Goal: Information Seeking & Learning: Learn about a topic

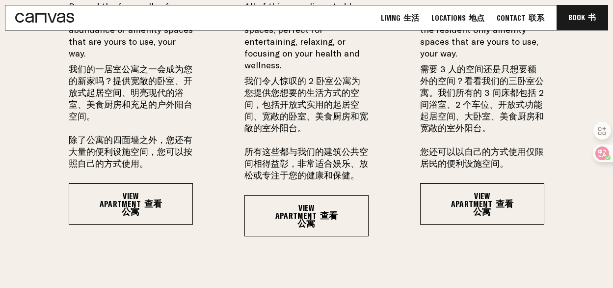
scroll to position [1145, 0]
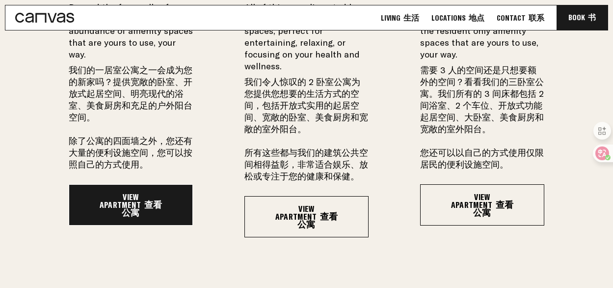
click at [115, 211] on link "View Apartment 查看公寓" at bounding box center [131, 204] width 124 height 41
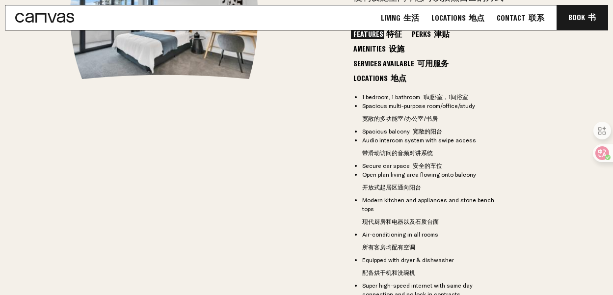
scroll to position [1033, 0]
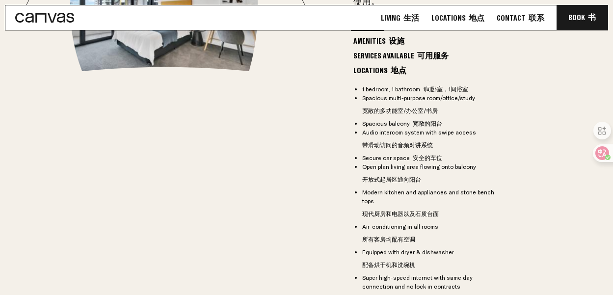
click at [430, 248] on li "Equipped with dryer & dishwasher 配备烘干机和洗碗机" at bounding box center [432, 261] width 141 height 26
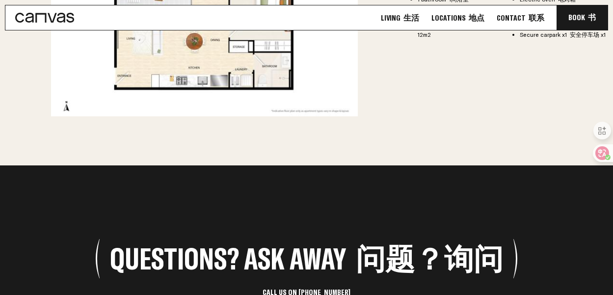
scroll to position [1676, 0]
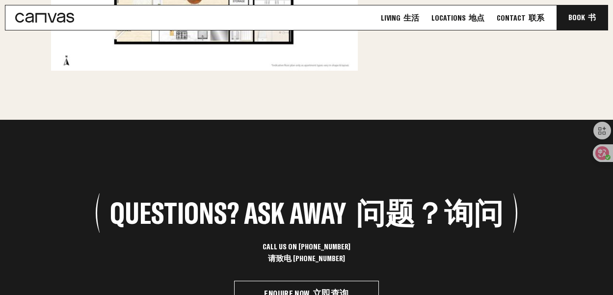
click at [324, 288] on font "立即查询" at bounding box center [331, 293] width 36 height 11
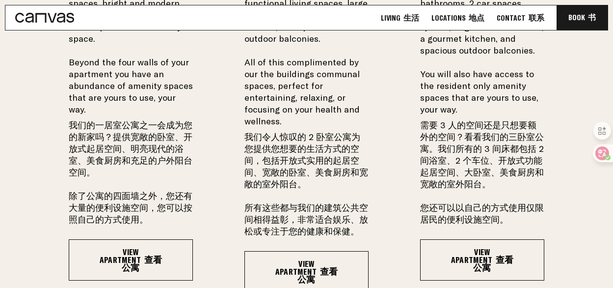
scroll to position [1106, 0]
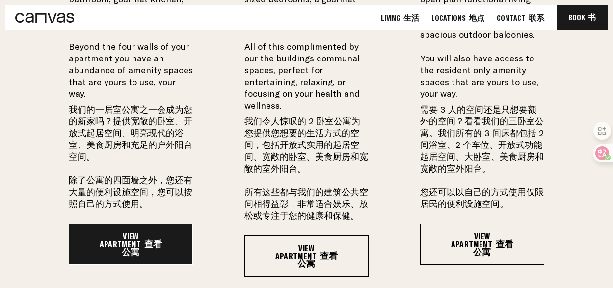
click at [136, 244] on font "查看公寓" at bounding box center [142, 247] width 40 height 19
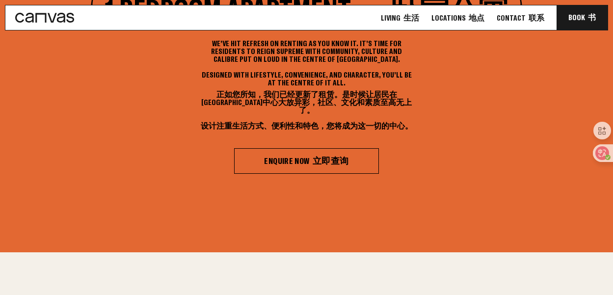
scroll to position [405, 0]
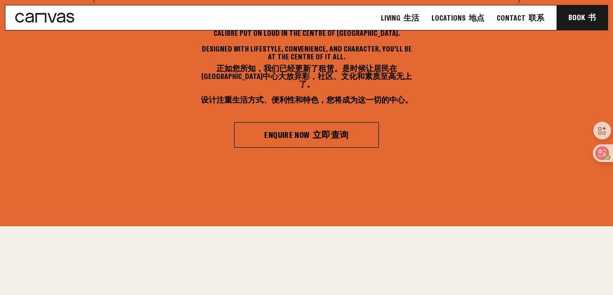
click at [335, 138] on font "立即查询" at bounding box center [331, 134] width 36 height 11
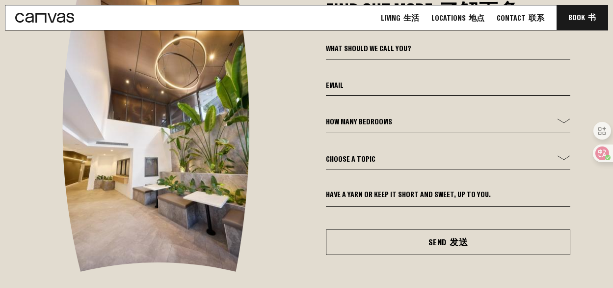
scroll to position [4113, 0]
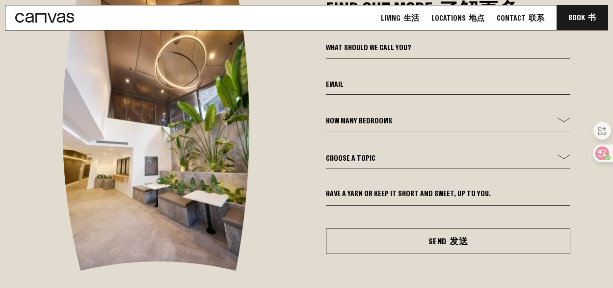
click at [374, 124] on select "How many bedrooms - 1 Bed 2 Bed 3 Bed" at bounding box center [448, 123] width 244 height 17
select select "1 Bed"
click at [326, 118] on select "How many bedrooms - 1 Bed 2 Bed 3 Bed" at bounding box center [448, 123] width 244 height 17
click at [377, 163] on select "Choose a topic General Enquiry Booking Enquiry Other" at bounding box center [448, 160] width 244 height 17
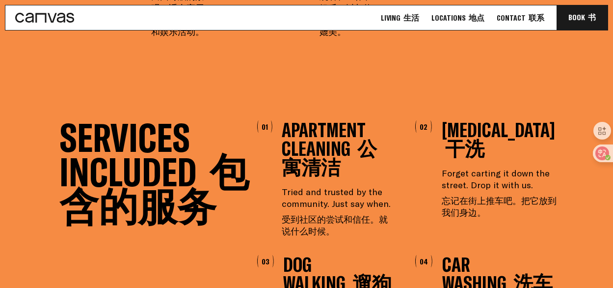
scroll to position [2451, 0]
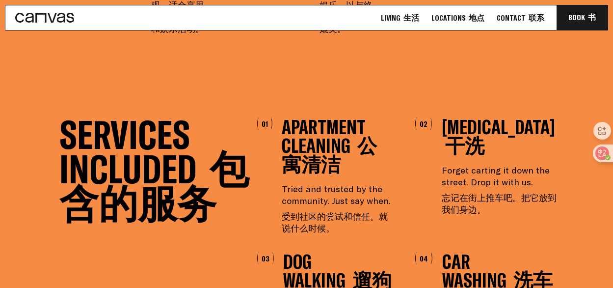
click at [259, 130] on div "01" at bounding box center [264, 123] width 15 height 12
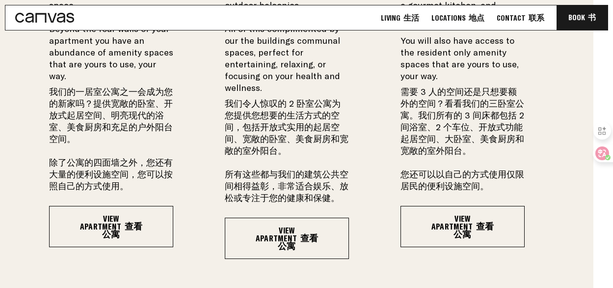
scroll to position [1126, 20]
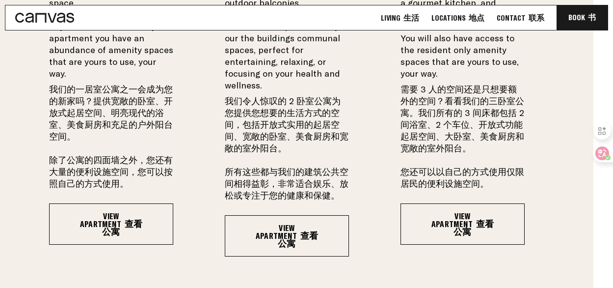
click at [285, 106] on font "我们令人惊叹的 2 卧室公寓为您提供您想要的生活方式的空间，包括开放式实用的起居空间、宽敞的卧室、美食厨房和宽敞的室外阳台。 所有这些都与我们的建筑公共空间相…" at bounding box center [287, 148] width 124 height 106
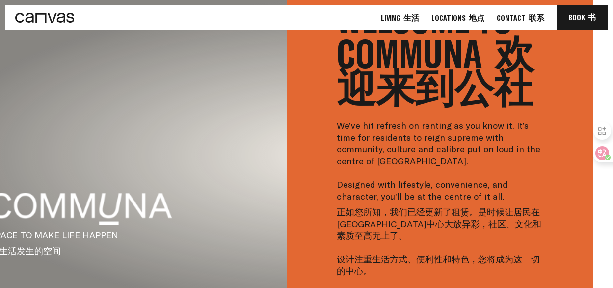
scroll to position [0, 20]
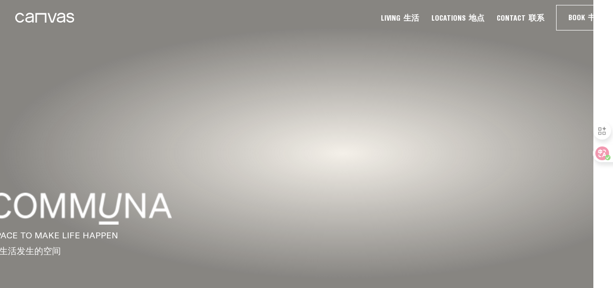
click at [404, 18] on link "Living 生活" at bounding box center [400, 18] width 44 height 10
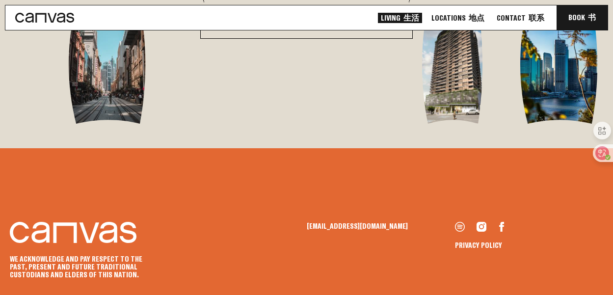
scroll to position [2296, 0]
